Goal: Transaction & Acquisition: Purchase product/service

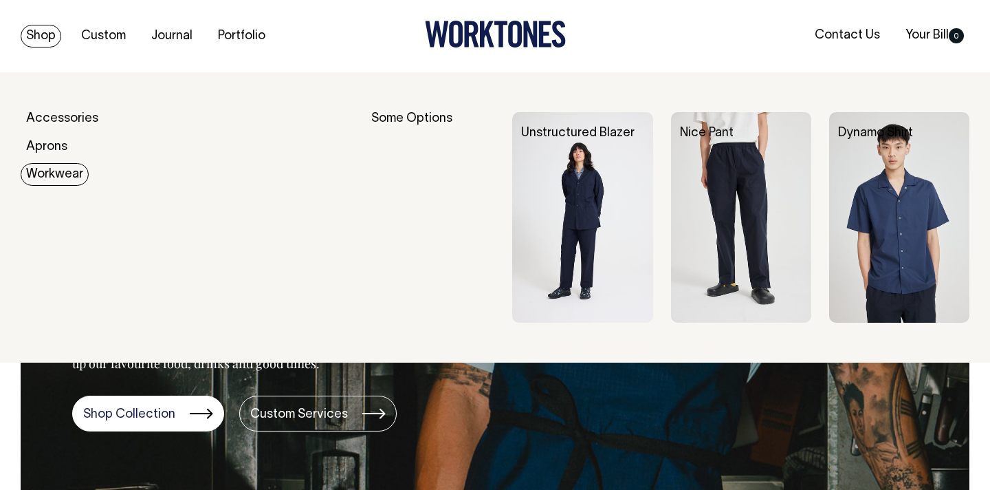
click at [55, 166] on link "Workwear" at bounding box center [55, 174] width 68 height 23
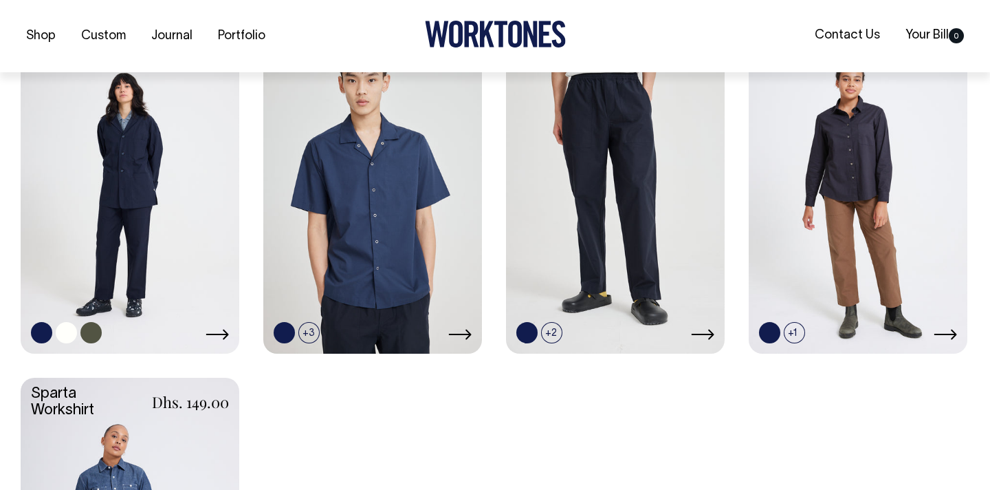
scroll to position [435, 0]
click at [202, 300] on link at bounding box center [130, 187] width 219 height 325
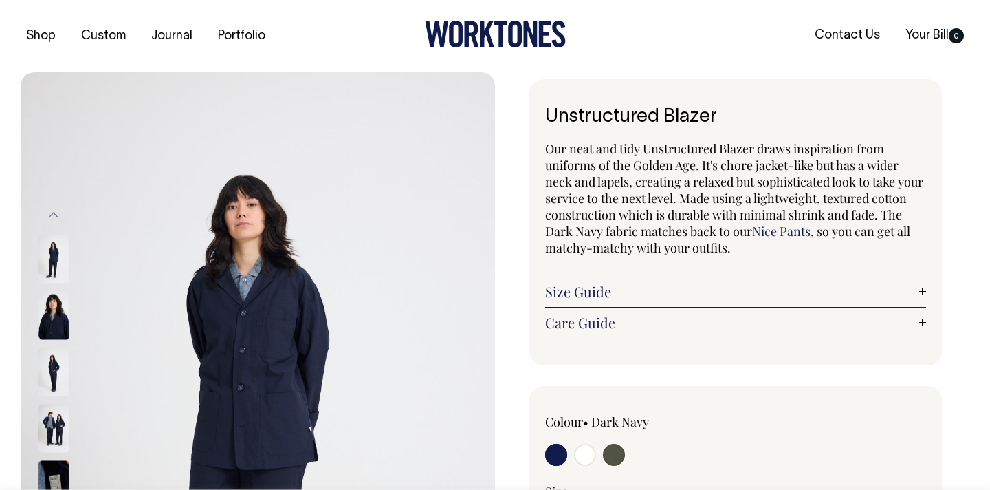
click at [614, 459] on input "radio" at bounding box center [614, 455] width 22 height 22
radio input "true"
select select "Olive"
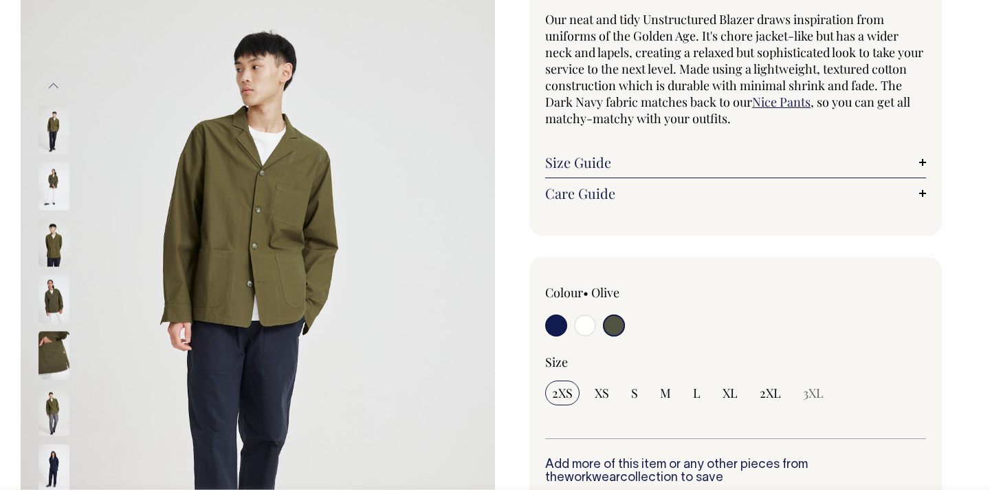
scroll to position [130, 0]
click at [52, 293] on img at bounding box center [54, 298] width 31 height 48
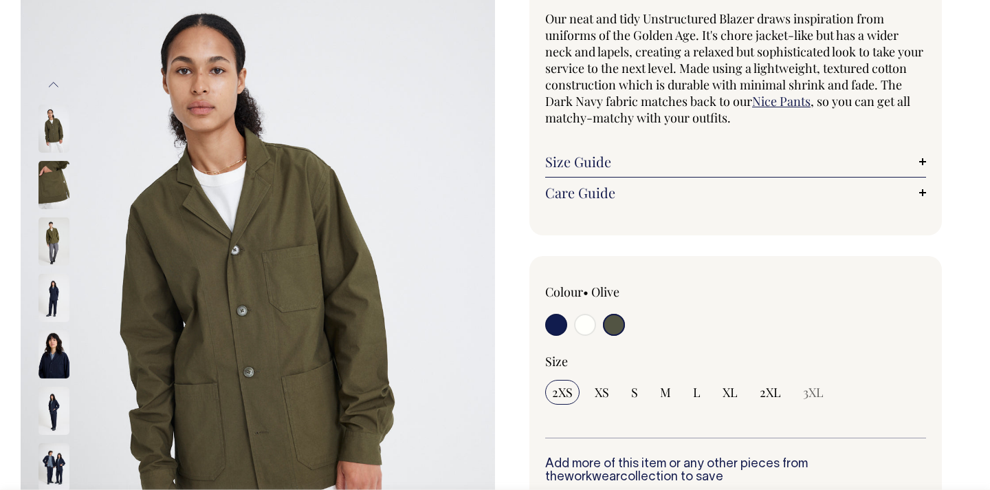
click at [55, 250] on img at bounding box center [54, 241] width 31 height 48
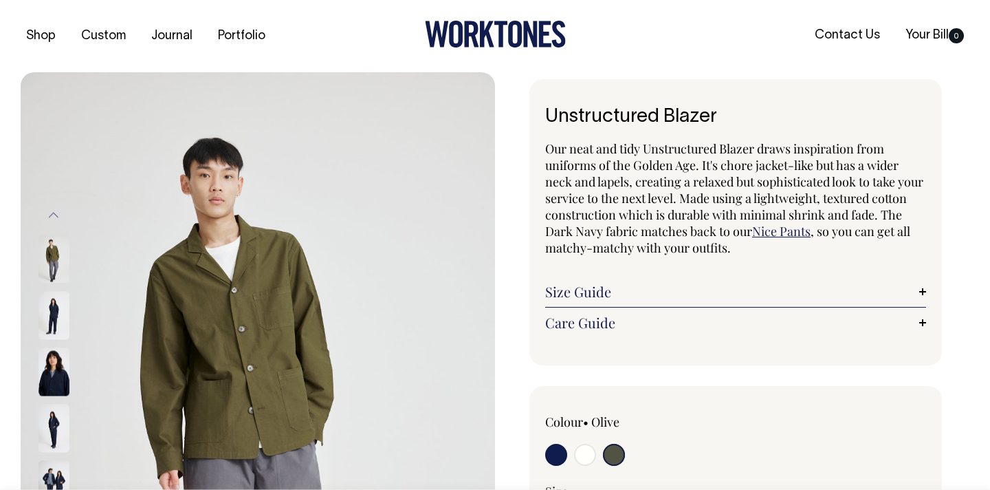
scroll to position [0, 0]
click at [565, 449] on input "radio" at bounding box center [556, 455] width 22 height 22
radio input "true"
select select "Dark Navy"
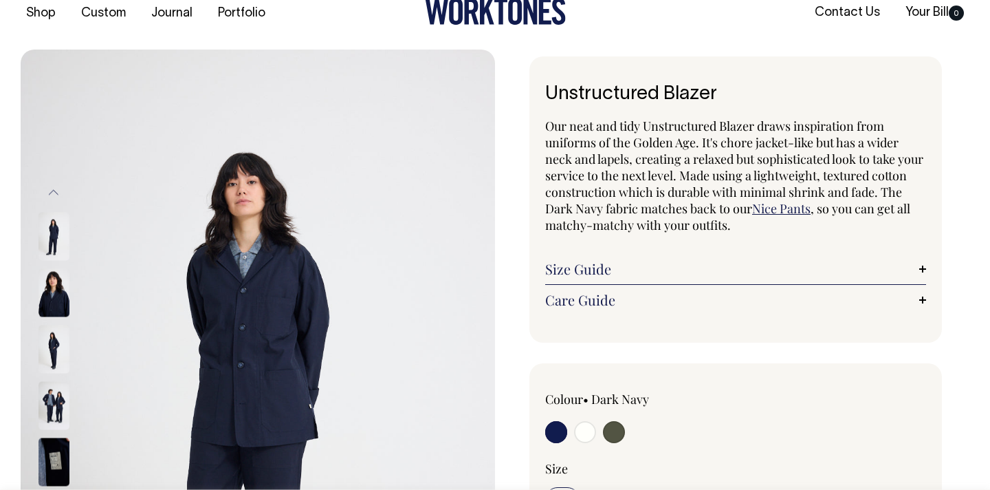
scroll to position [23, 0]
click at [57, 411] on img at bounding box center [54, 404] width 31 height 48
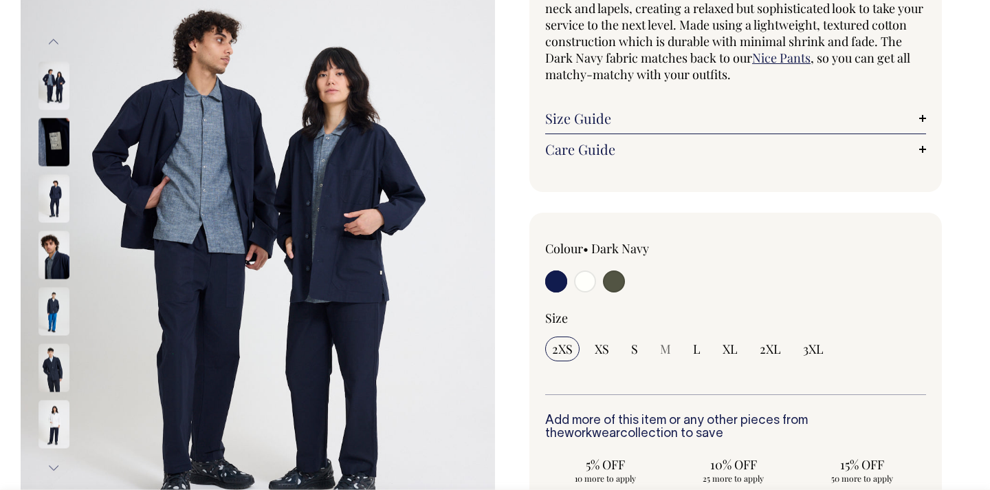
scroll to position [173, 0]
click at [623, 279] on input "radio" at bounding box center [614, 281] width 22 height 22
radio input "true"
select select "Olive"
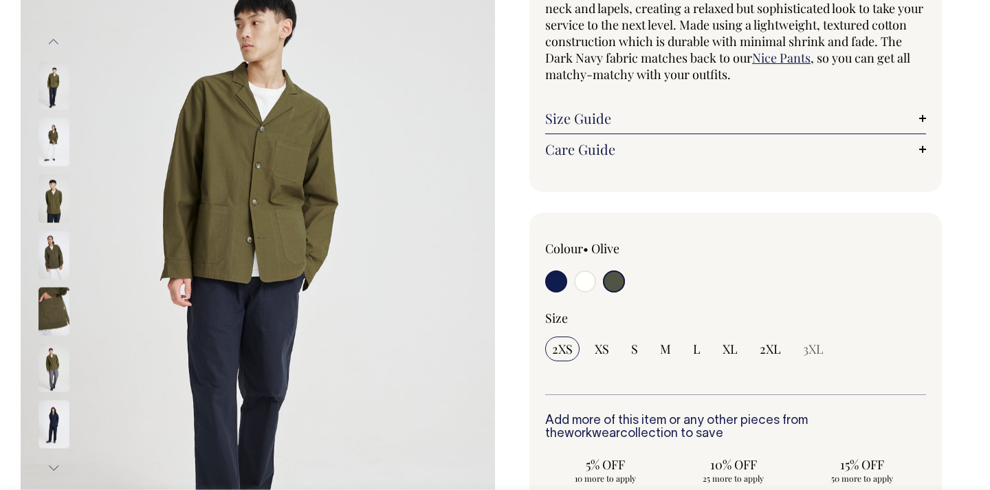
click at [64, 262] on img at bounding box center [54, 254] width 31 height 48
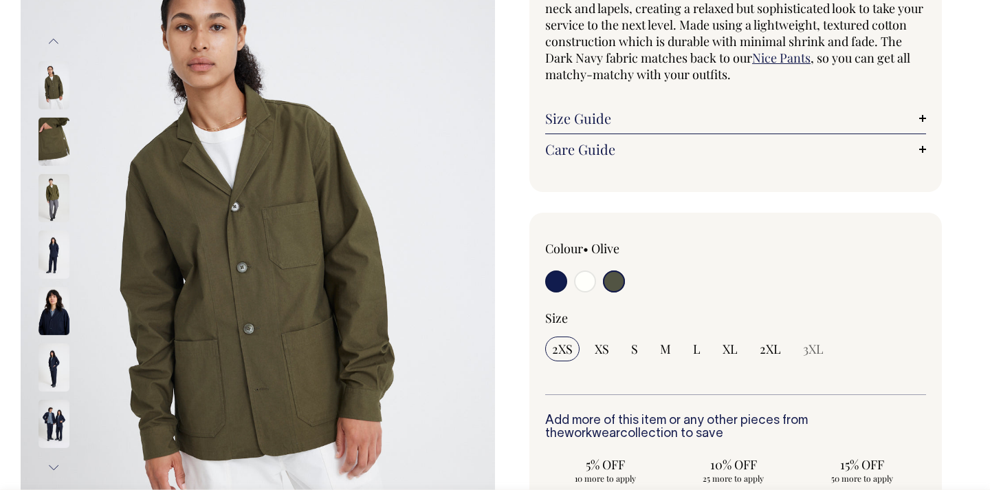
click at [52, 254] on img at bounding box center [54, 254] width 31 height 48
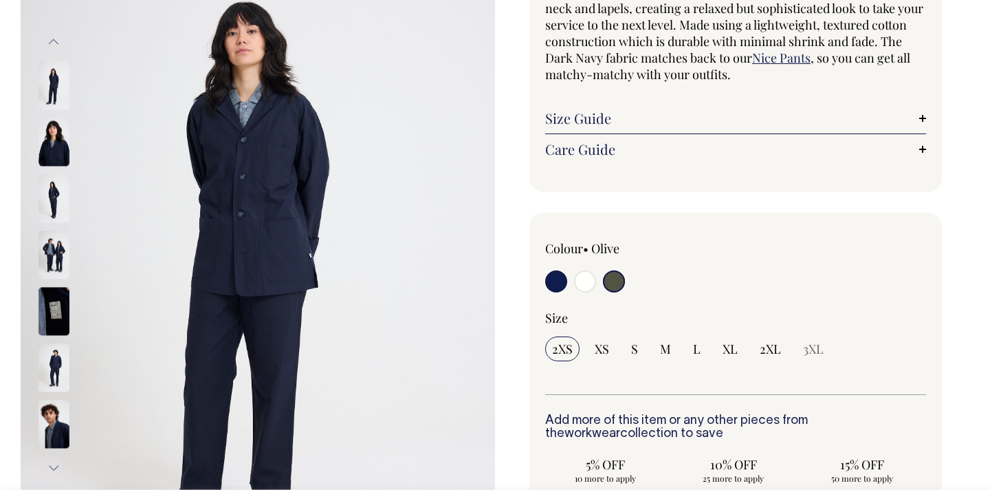
click at [59, 243] on img at bounding box center [54, 254] width 31 height 48
